Goal: Find specific page/section: Find specific page/section

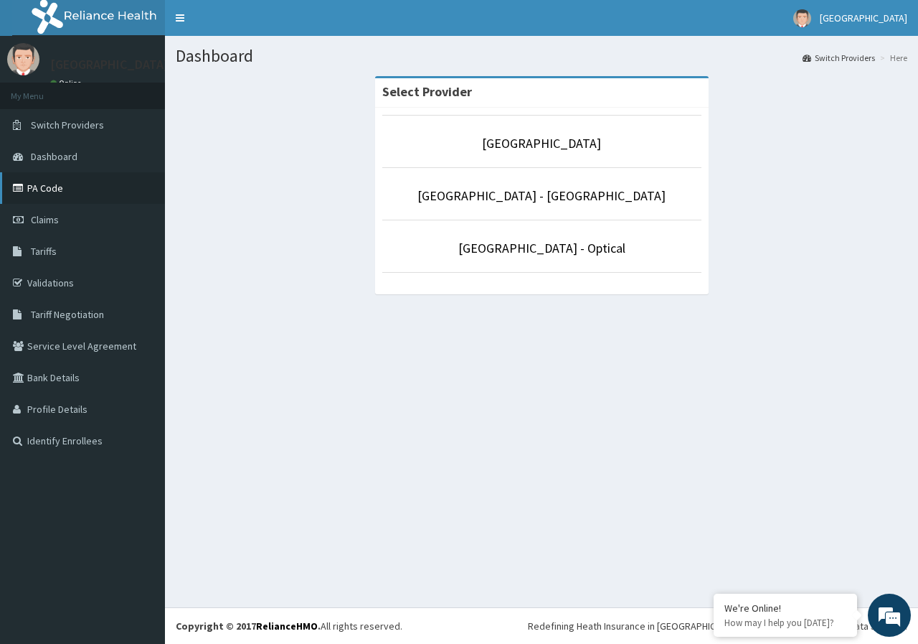
click at [87, 191] on link "PA Code" at bounding box center [82, 188] width 165 height 32
click at [512, 193] on link "[GEOGRAPHIC_DATA] - [GEOGRAPHIC_DATA]" at bounding box center [542, 195] width 248 height 17
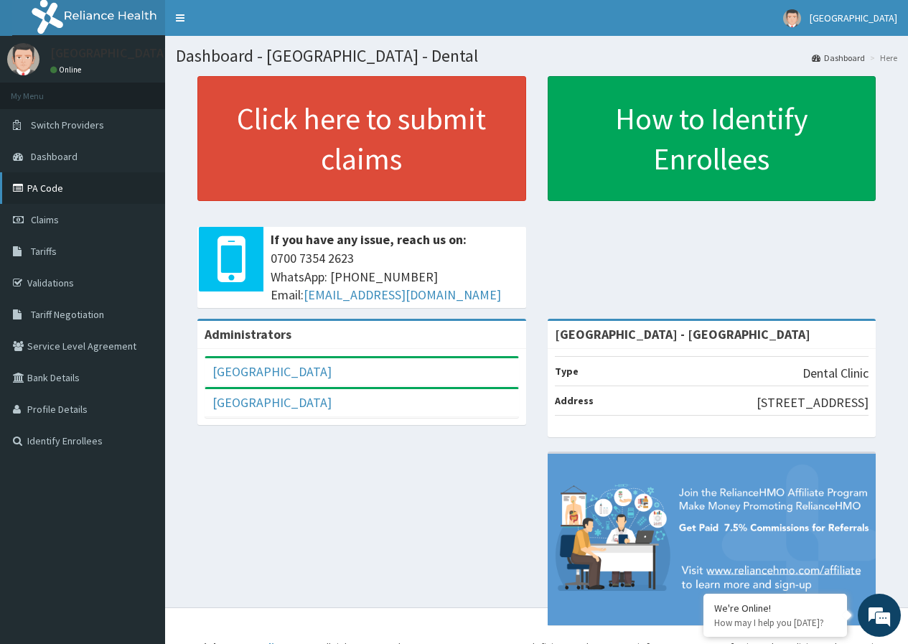
click at [50, 195] on link "PA Code" at bounding box center [82, 188] width 165 height 32
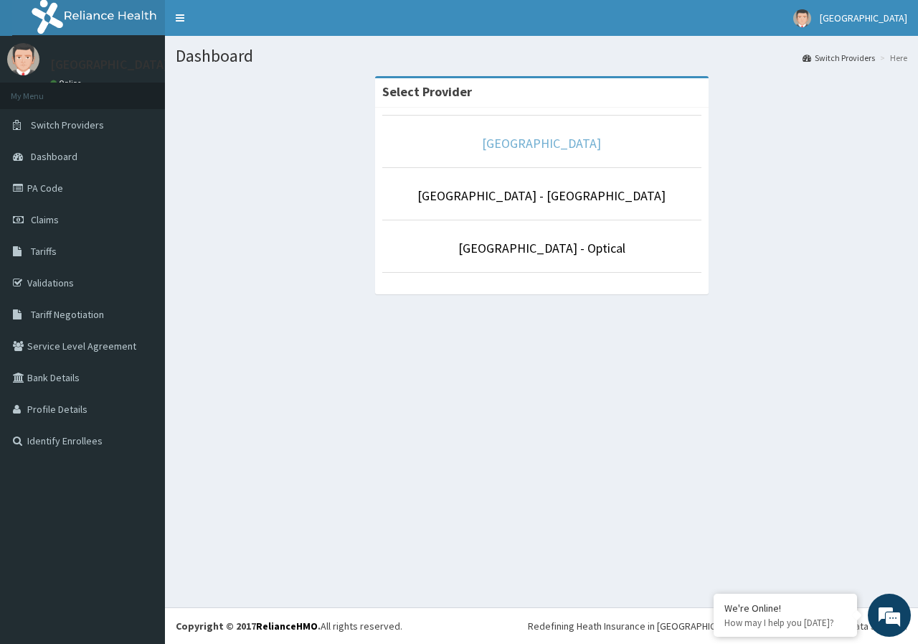
click at [560, 138] on link "[GEOGRAPHIC_DATA]" at bounding box center [541, 143] width 119 height 17
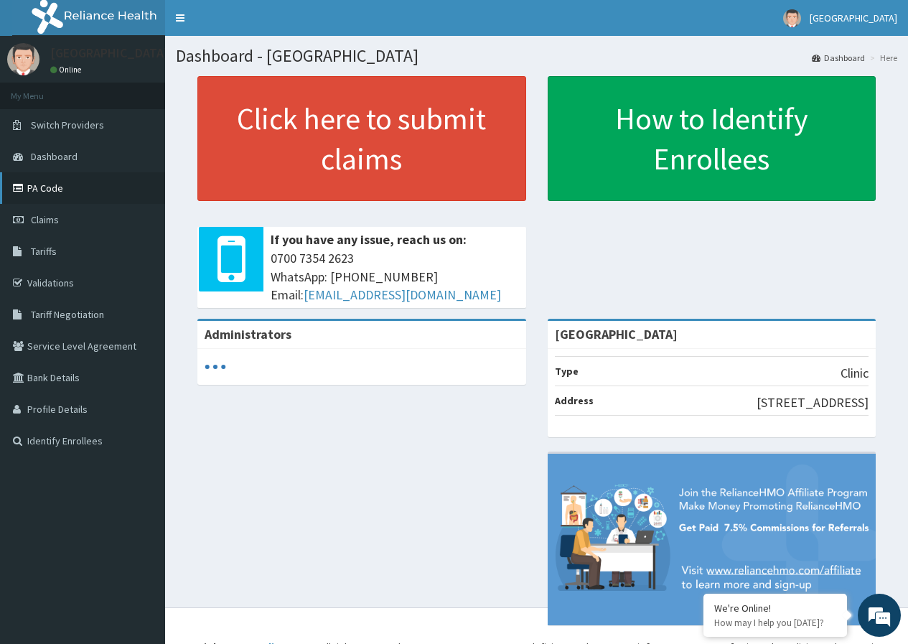
click at [65, 191] on link "PA Code" at bounding box center [82, 188] width 165 height 32
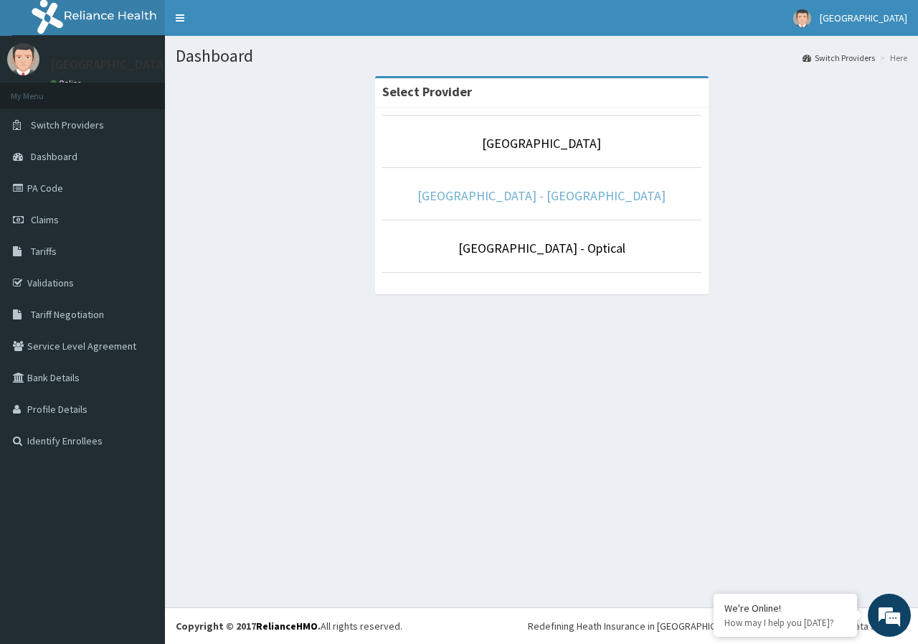
click at [572, 203] on link "[GEOGRAPHIC_DATA] - [GEOGRAPHIC_DATA]" at bounding box center [542, 195] width 248 height 17
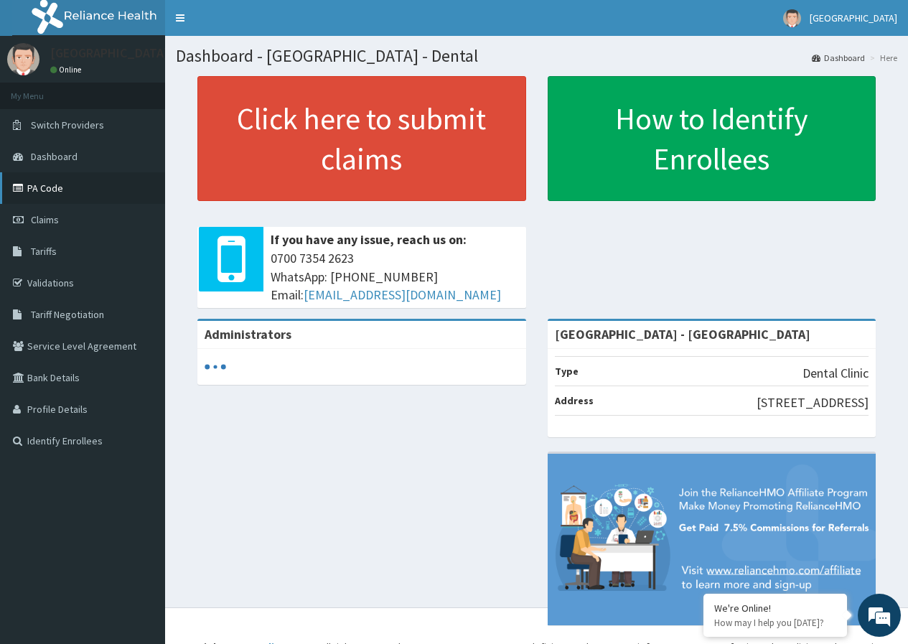
click at [66, 192] on link "PA Code" at bounding box center [82, 188] width 165 height 32
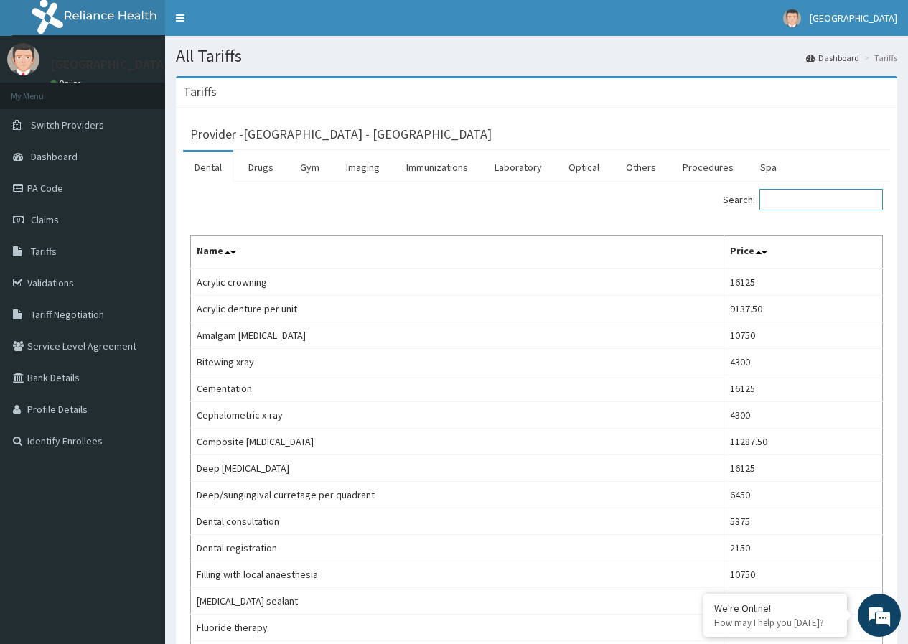
click at [821, 197] on input "Search:" at bounding box center [820, 200] width 123 height 22
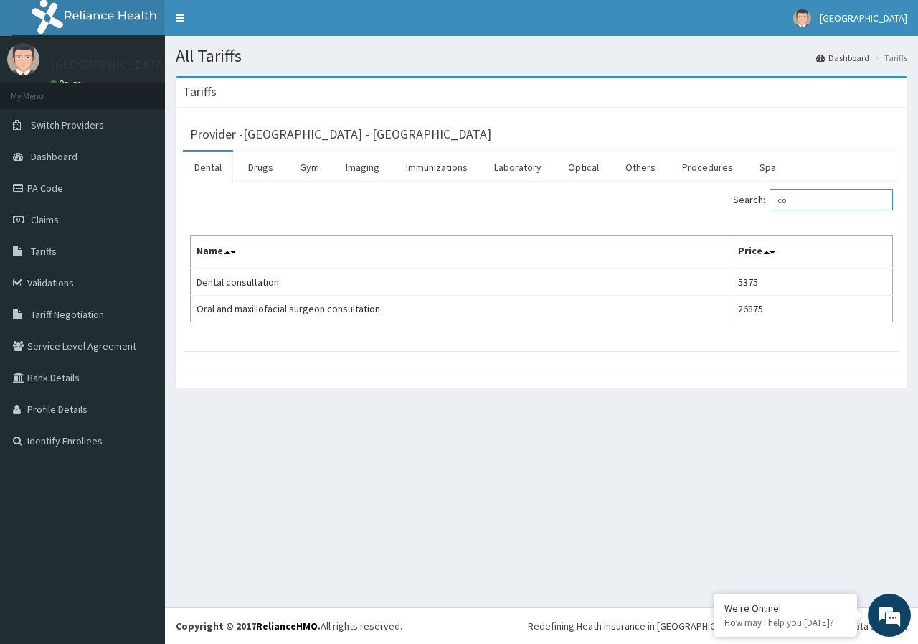
type input "c"
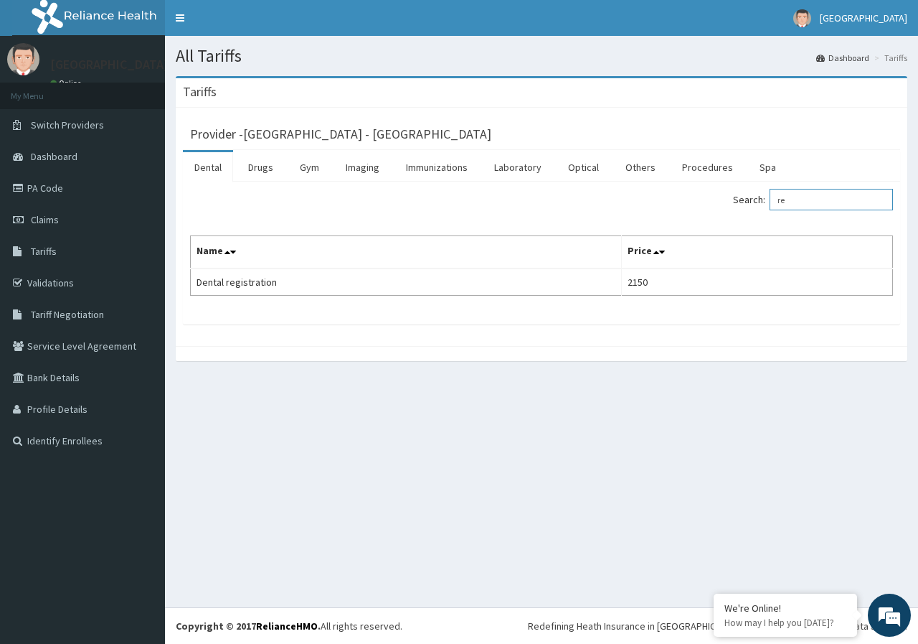
type input "r"
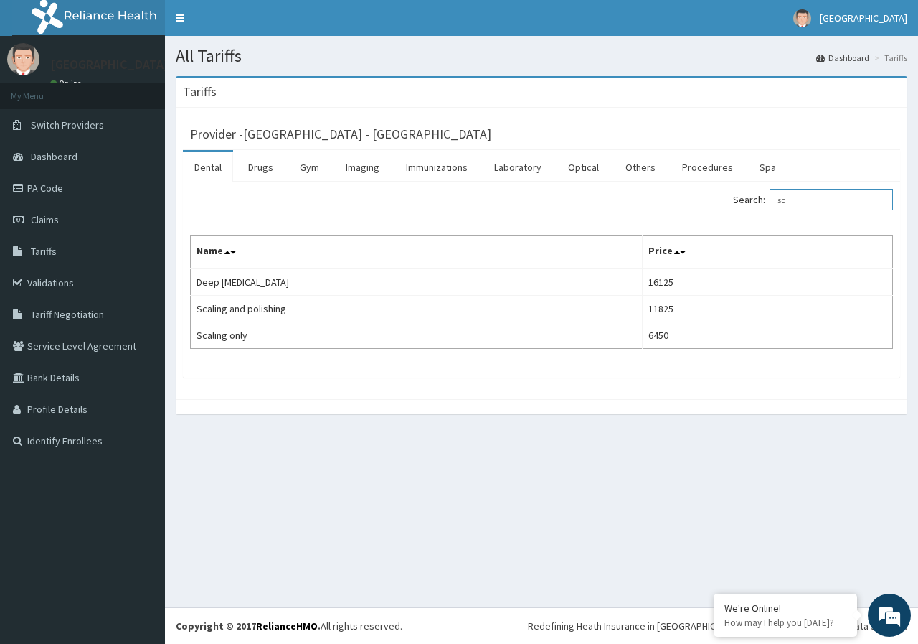
type input "s"
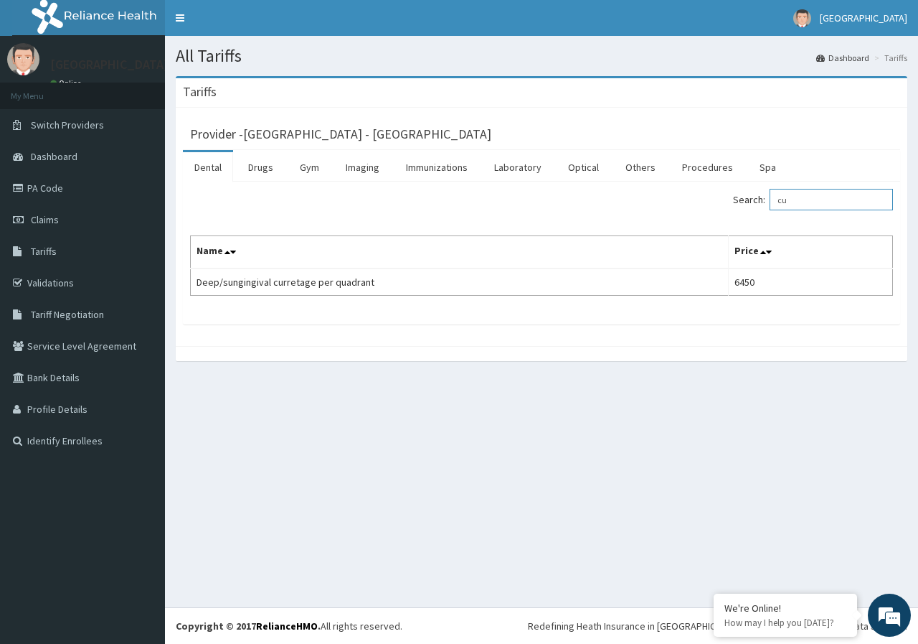
type input "c"
type input "comp"
click at [63, 192] on link "PA Code" at bounding box center [82, 188] width 165 height 32
